Goal: Transaction & Acquisition: Purchase product/service

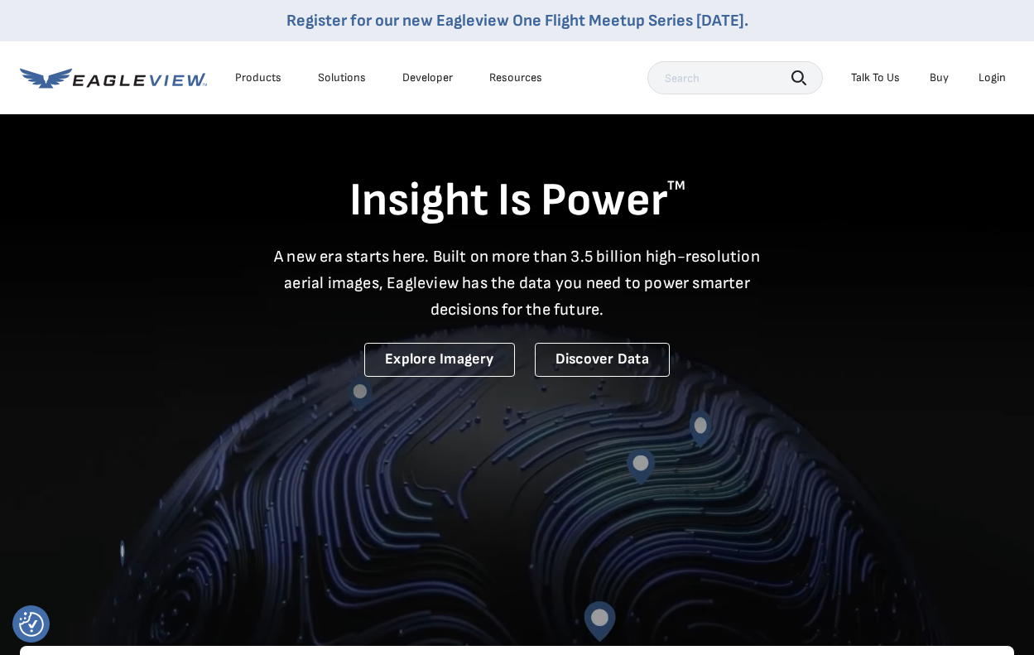
click at [986, 79] on div "Login" at bounding box center [992, 77] width 27 height 15
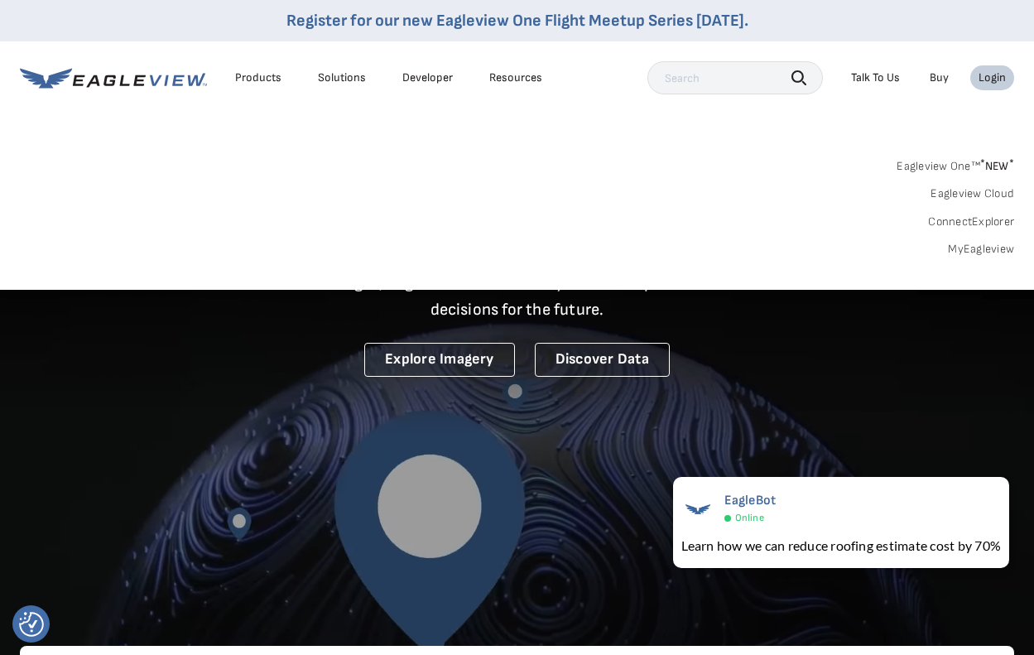
click at [983, 247] on link "MyEagleview" at bounding box center [981, 249] width 66 height 15
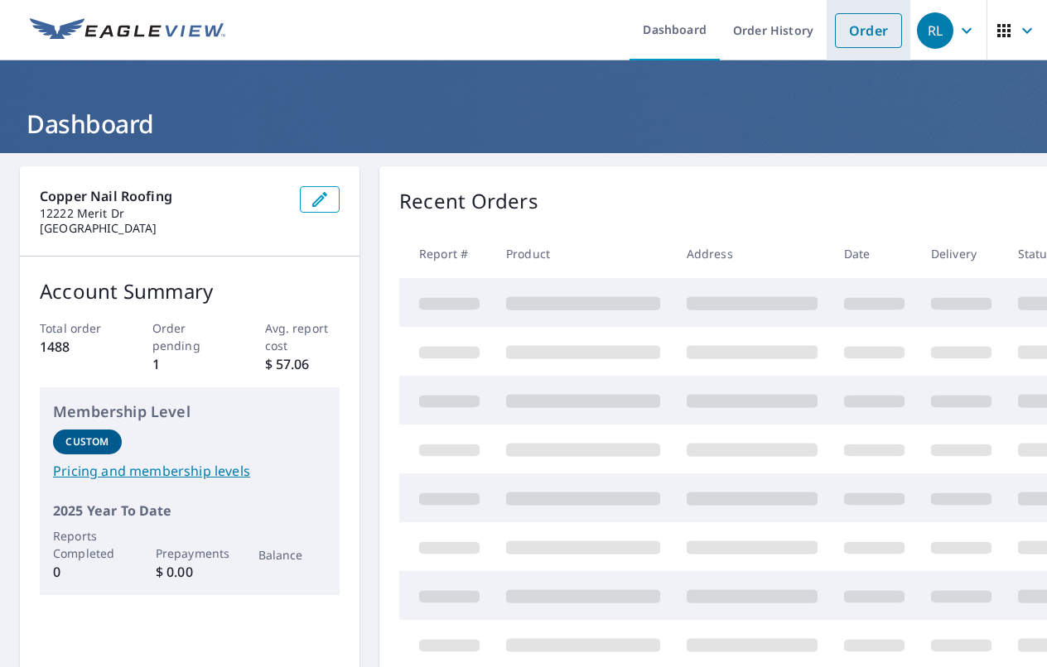
click at [869, 22] on link "Order" at bounding box center [868, 30] width 67 height 35
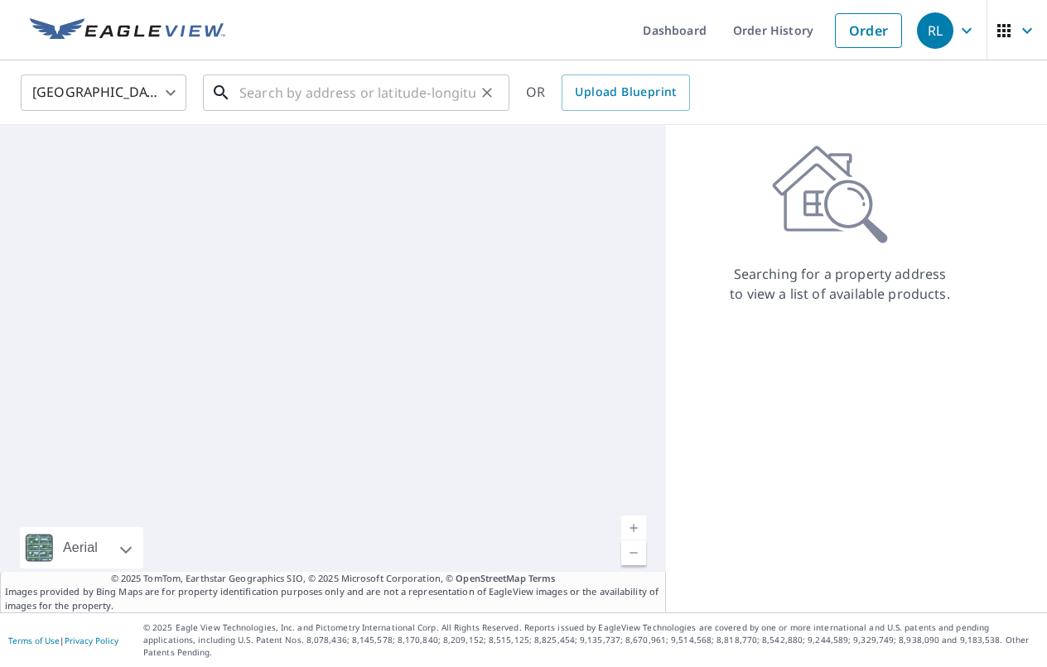
click at [267, 84] on input "text" at bounding box center [357, 93] width 236 height 46
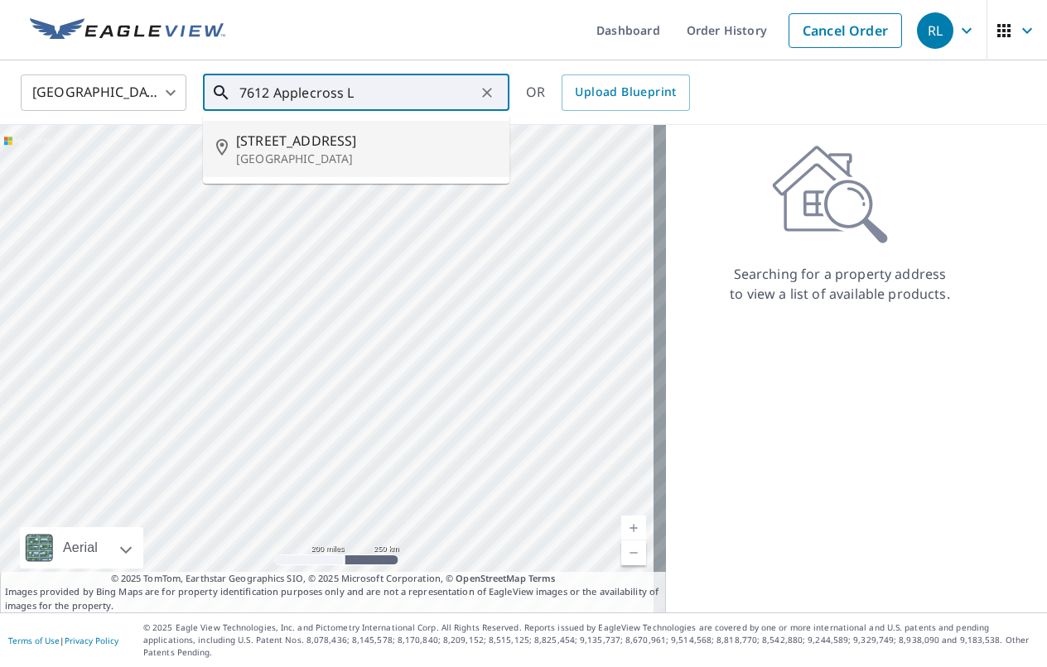
click at [310, 131] on span "[STREET_ADDRESS]" at bounding box center [366, 141] width 260 height 20
type input "[STREET_ADDRESS]"
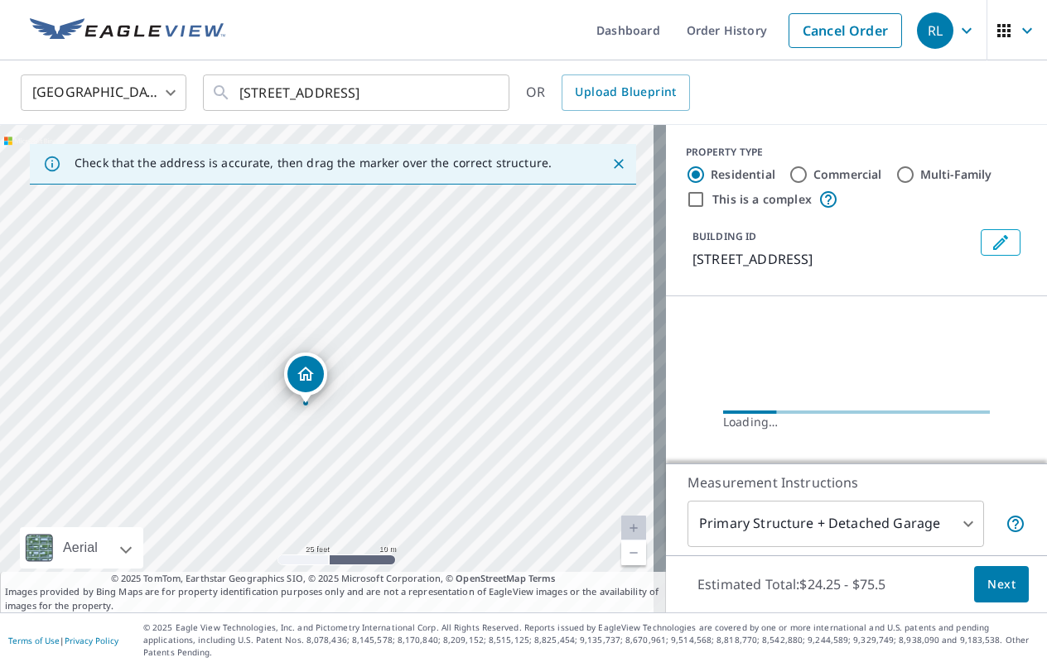
drag, startPoint x: 363, startPoint y: 477, endPoint x: 339, endPoint y: 450, distance: 35.2
click at [339, 450] on div "[STREET_ADDRESS]" at bounding box center [333, 369] width 666 height 488
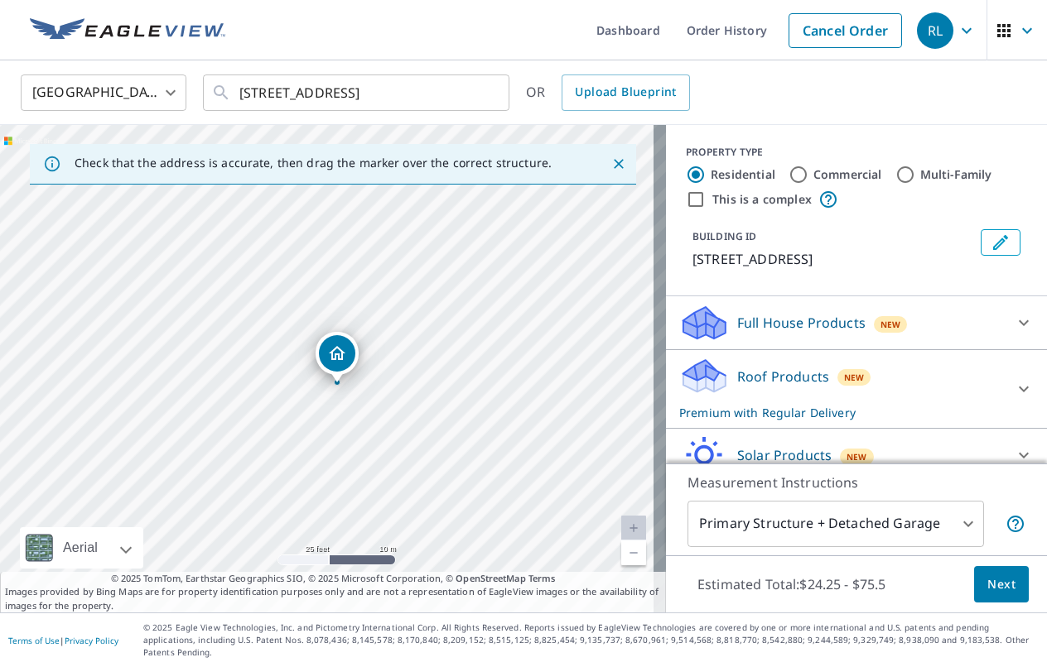
drag, startPoint x: 299, startPoint y: 391, endPoint x: 304, endPoint y: 398, distance: 9.0
click at [300, 402] on div "[STREET_ADDRESS]" at bounding box center [333, 369] width 666 height 488
drag, startPoint x: 319, startPoint y: 373, endPoint x: 303, endPoint y: 357, distance: 22.8
drag, startPoint x: 322, startPoint y: 362, endPoint x: 339, endPoint y: 387, distance: 30.3
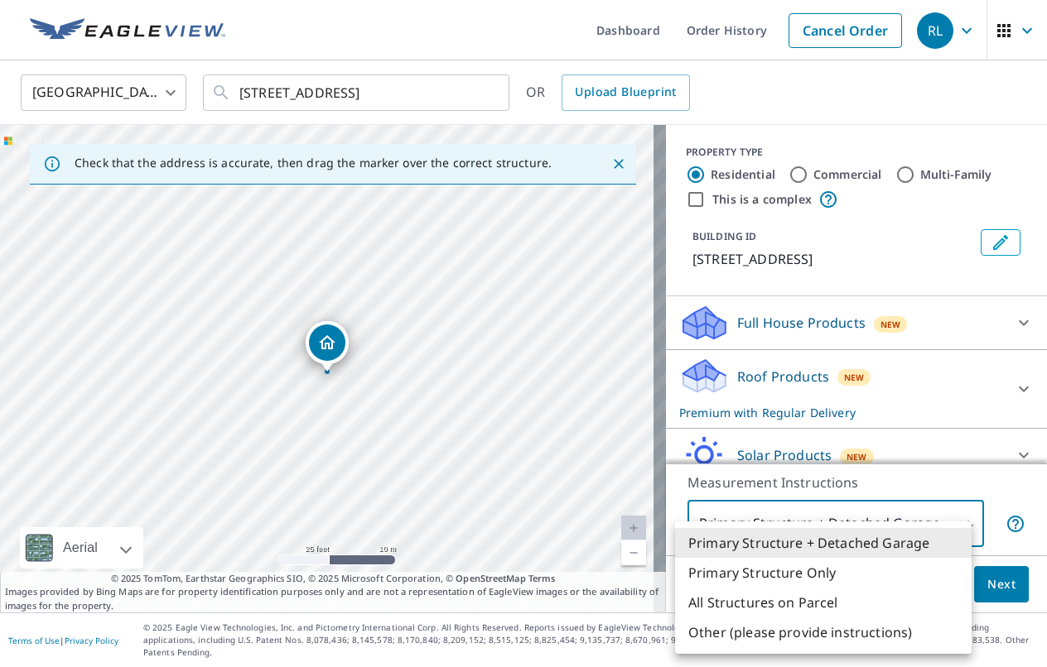
drag, startPoint x: 867, startPoint y: 535, endPoint x: 861, endPoint y: 546, distance: 12.2
click at [867, 536] on body "RL RL Dashboard Order History Cancel Order RL [GEOGRAPHIC_DATA] [GEOGRAPHIC_DAT…" at bounding box center [523, 333] width 1047 height 667
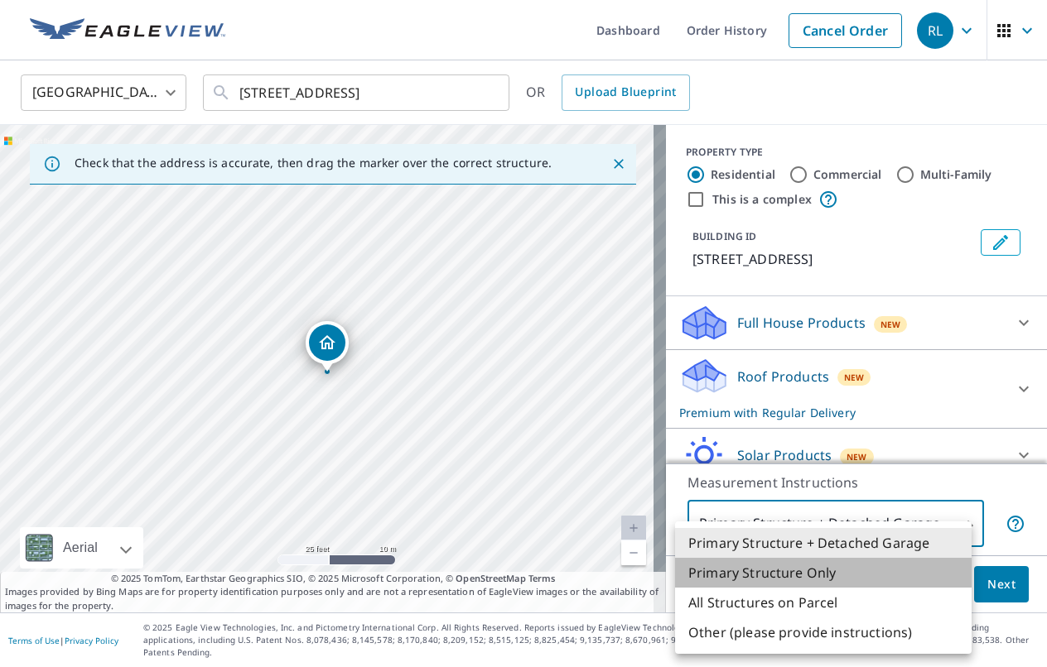
click at [814, 582] on li "Primary Structure Only" at bounding box center [823, 573] width 296 height 30
type input "2"
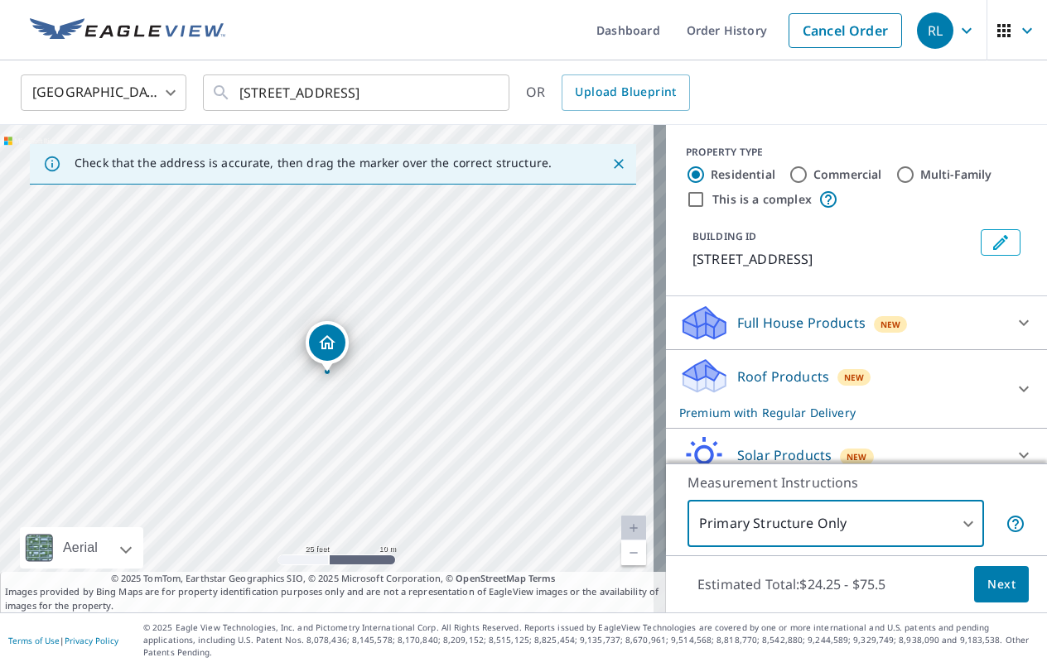
click at [989, 595] on span "Next" at bounding box center [1001, 585] width 28 height 21
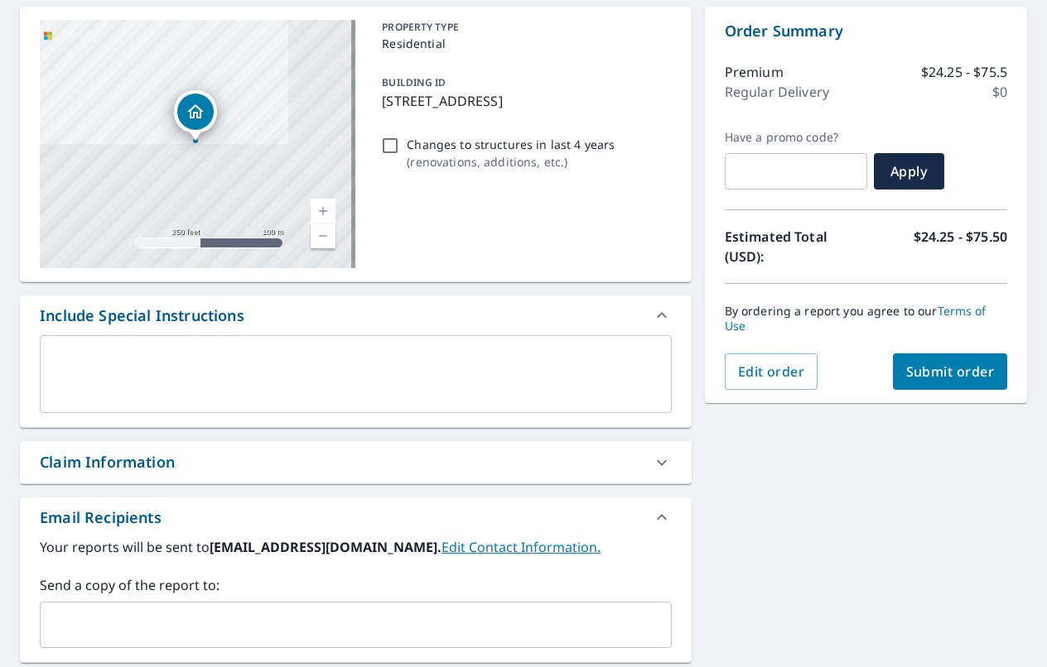
scroll to position [248, 0]
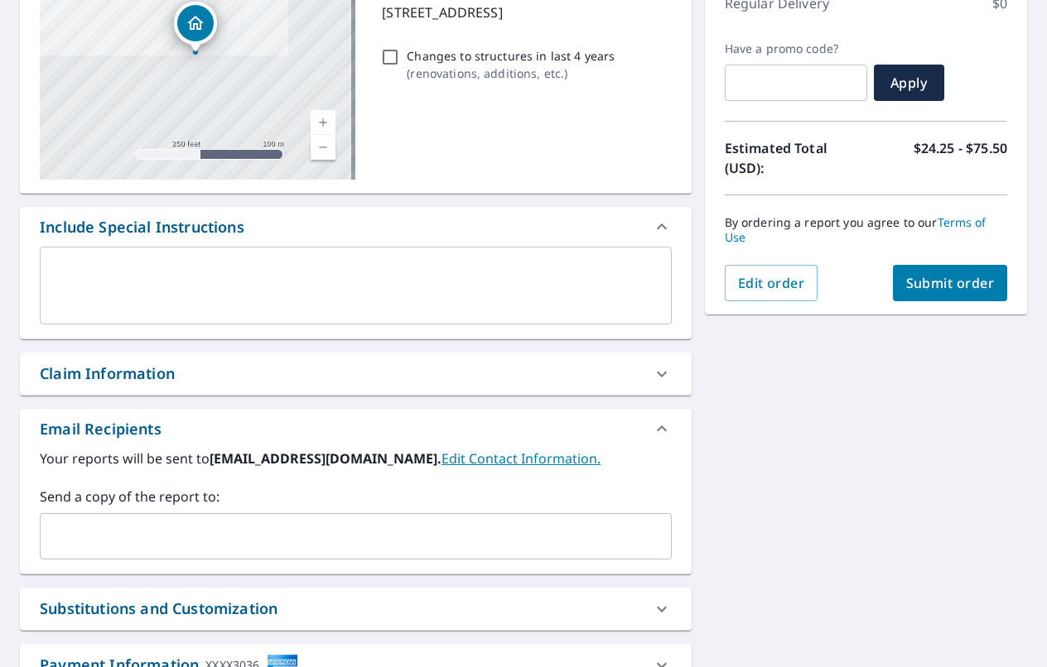
click at [210, 378] on div "Claim Information" at bounding box center [341, 374] width 602 height 22
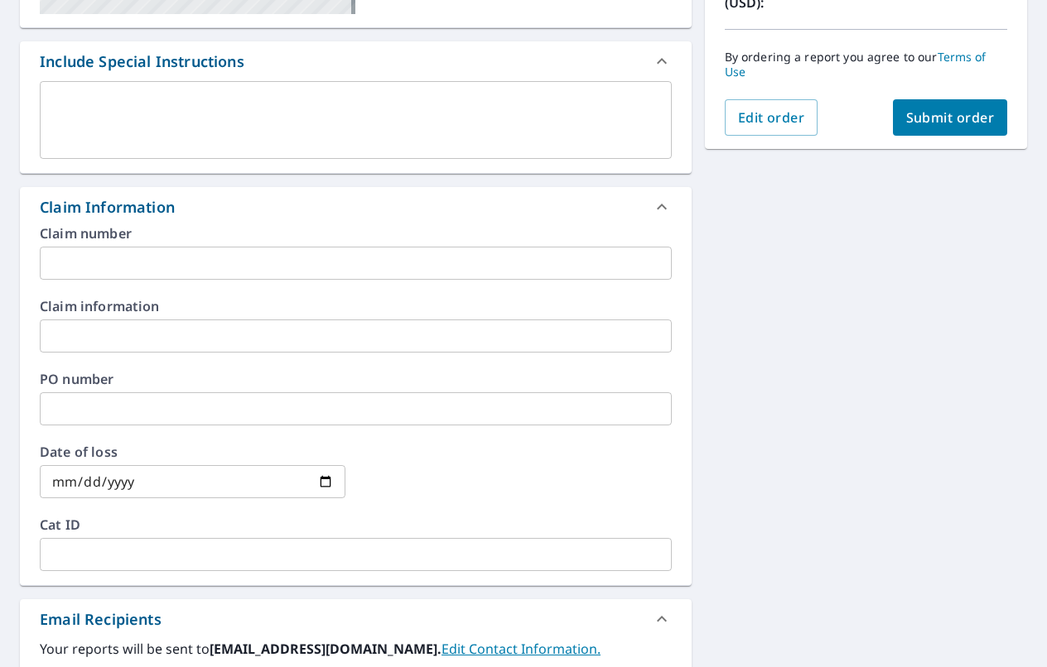
click at [200, 202] on div "Claim Information" at bounding box center [341, 207] width 602 height 22
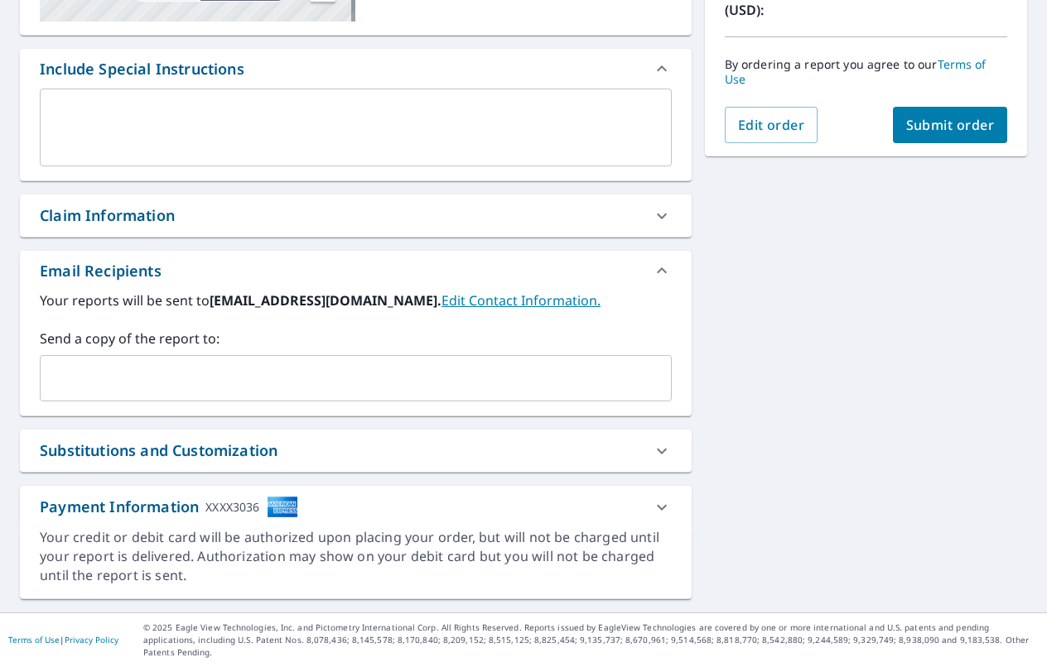
scroll to position [394, 0]
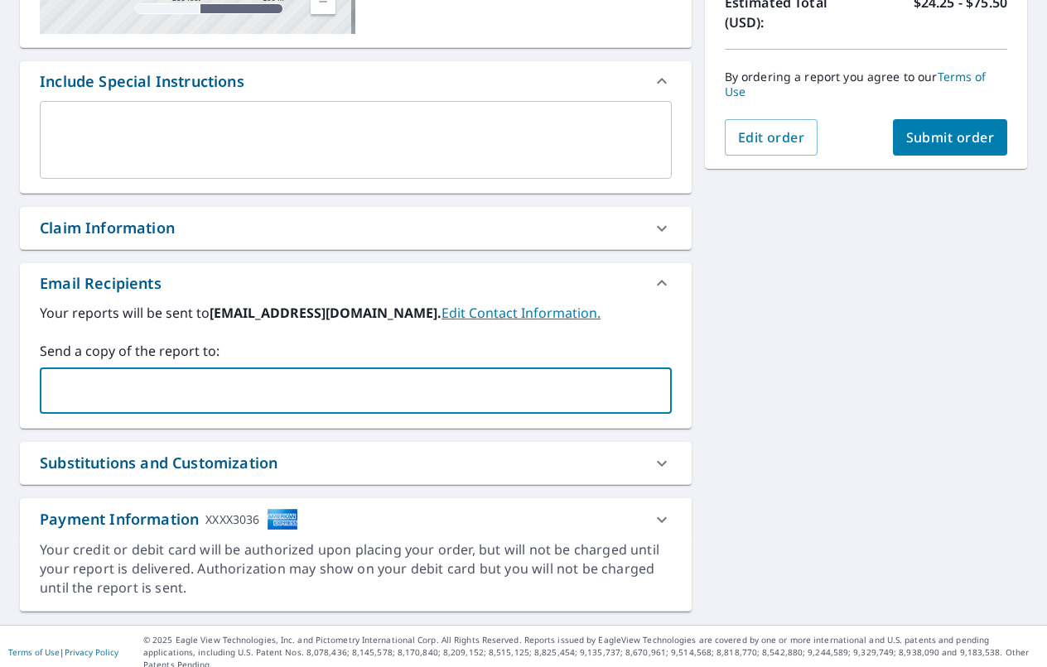
drag, startPoint x: 121, startPoint y: 383, endPoint x: 321, endPoint y: 354, distance: 202.6
click at [121, 383] on input "text" at bounding box center [343, 390] width 592 height 31
type input "[EMAIL_ADDRESS][DOMAIN_NAME]"
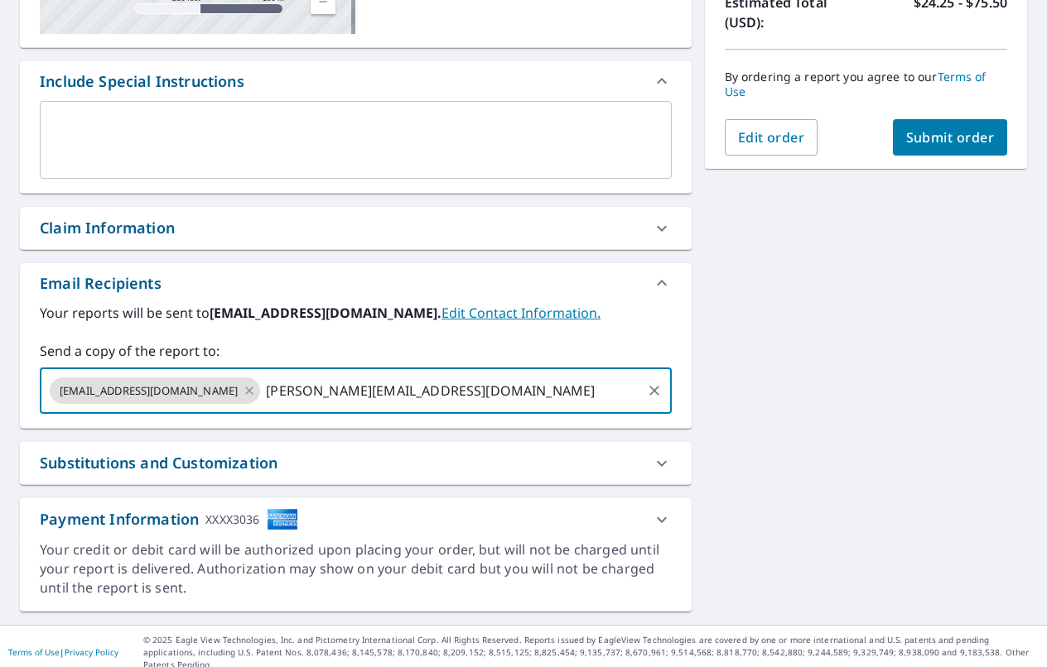
type input "[PERSON_NAME][EMAIL_ADDRESS][DOMAIN_NAME]"
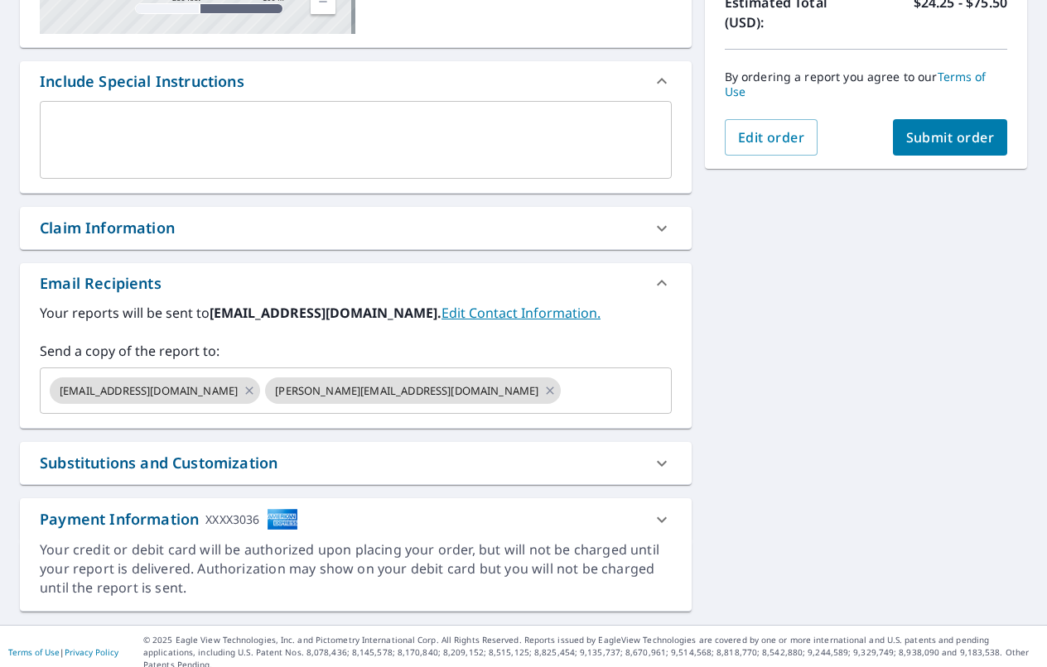
click at [332, 475] on div "Substitutions and Customization" at bounding box center [355, 463] width 671 height 42
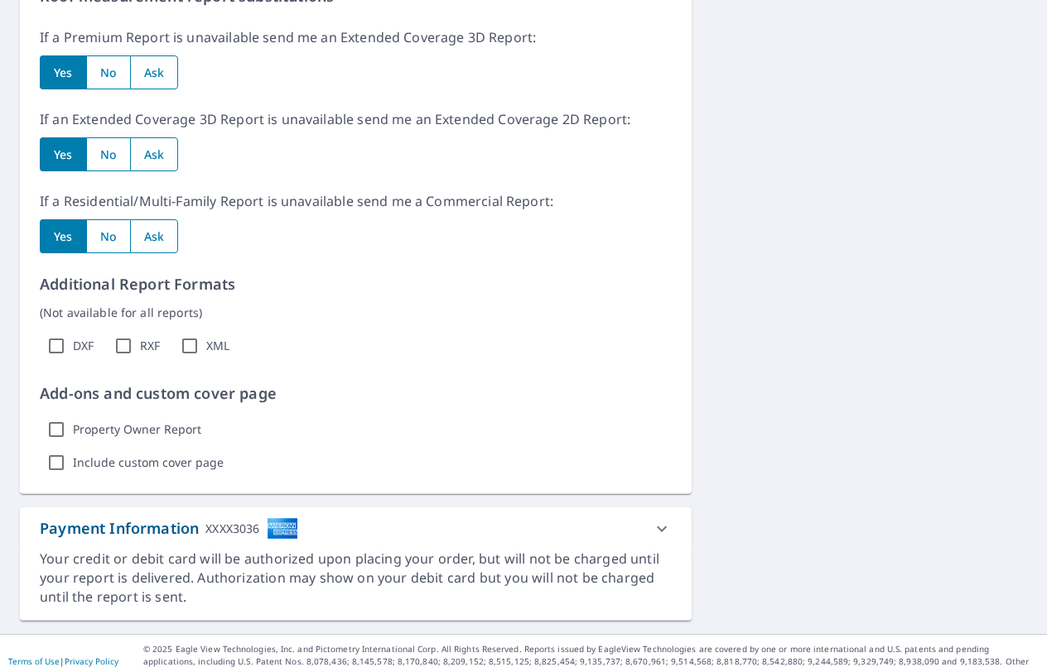
scroll to position [900, 0]
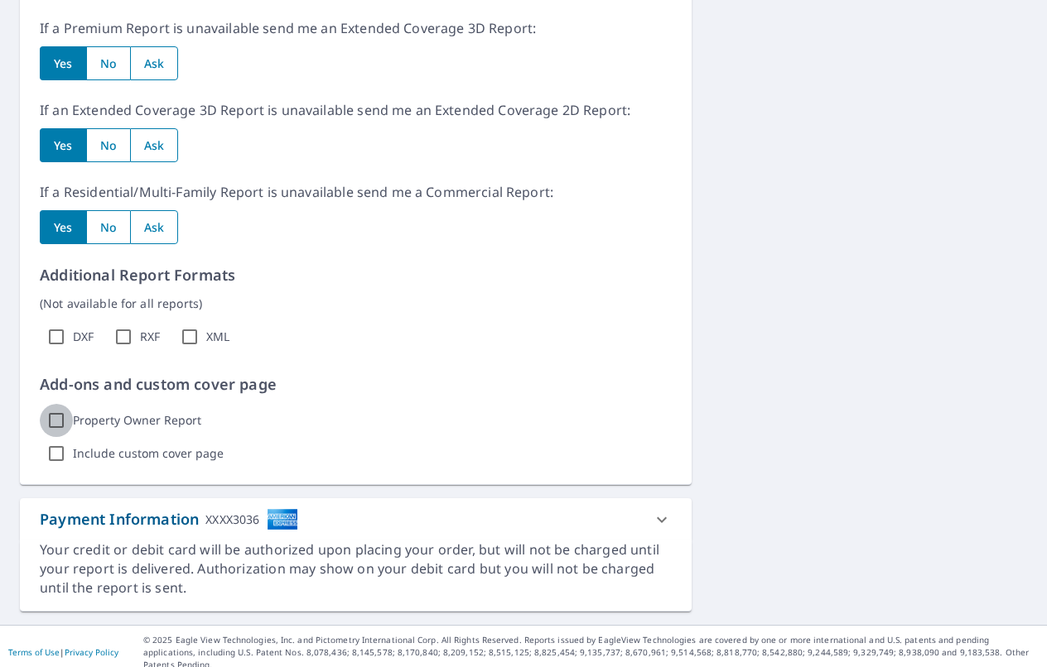
click at [57, 424] on input "Property Owner Report" at bounding box center [56, 420] width 33 height 33
checkbox input "true"
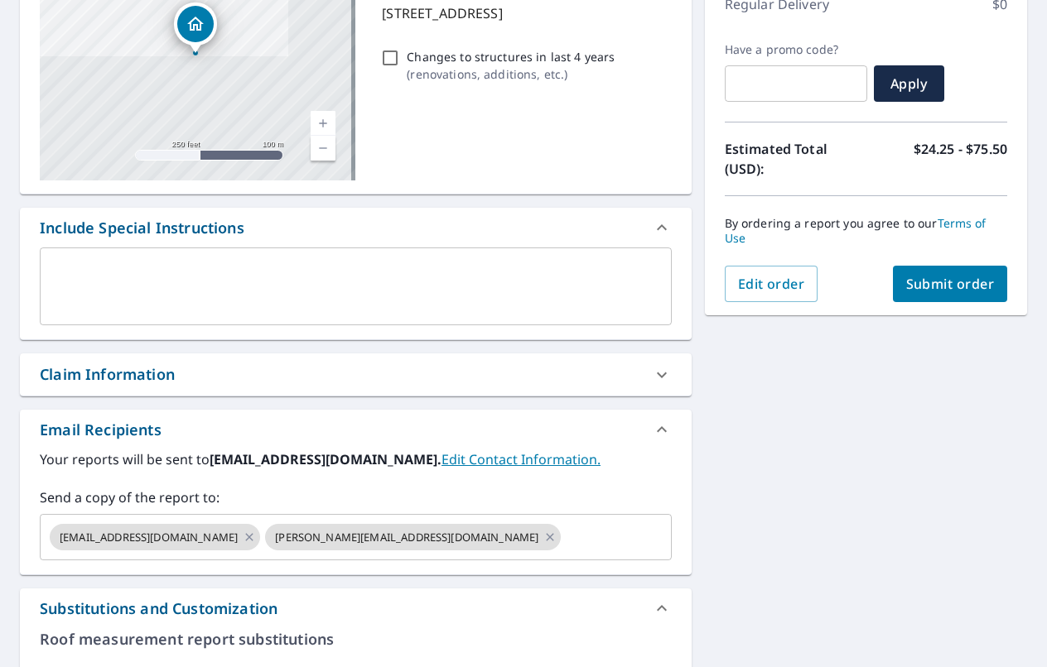
scroll to position [0, 0]
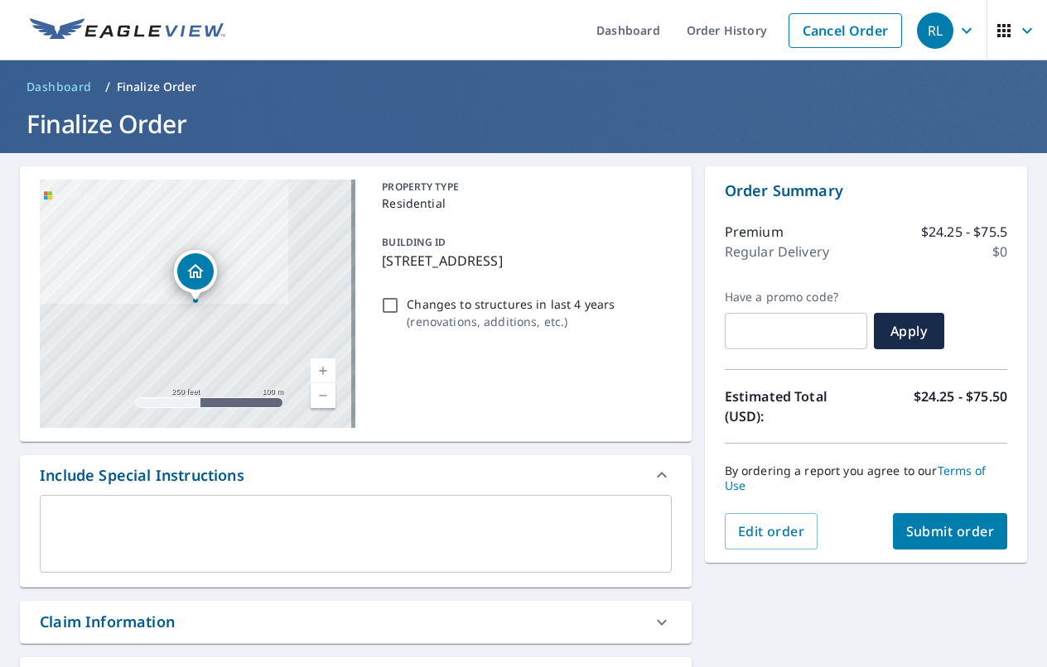
click at [952, 532] on span "Submit order" at bounding box center [950, 531] width 89 height 18
